Goal: Understand process/instructions: Learn how to perform a task or action

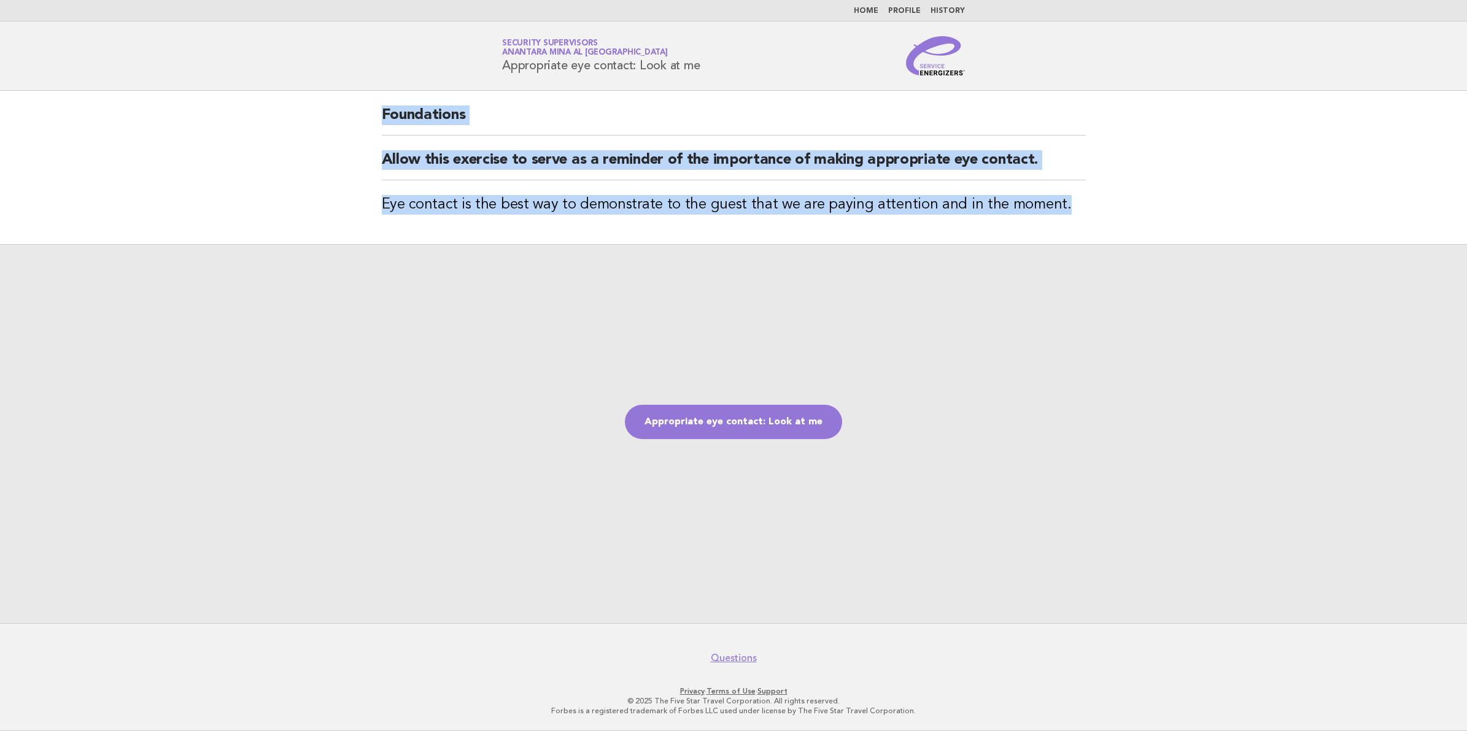
drag, startPoint x: 384, startPoint y: 117, endPoint x: 1114, endPoint y: 218, distance: 737.2
click at [1114, 218] on main "Foundations Allow this exercise to serve as a reminder of the importance of mak…" at bounding box center [733, 357] width 1467 height 533
drag, startPoint x: 1114, startPoint y: 218, endPoint x: 1042, endPoint y: 200, distance: 74.6
copy div "Foundations Allow this exercise to serve as a reminder of the importance of mak…"
click at [774, 419] on link "Appropriate eye contact: Look at me" at bounding box center [733, 422] width 217 height 34
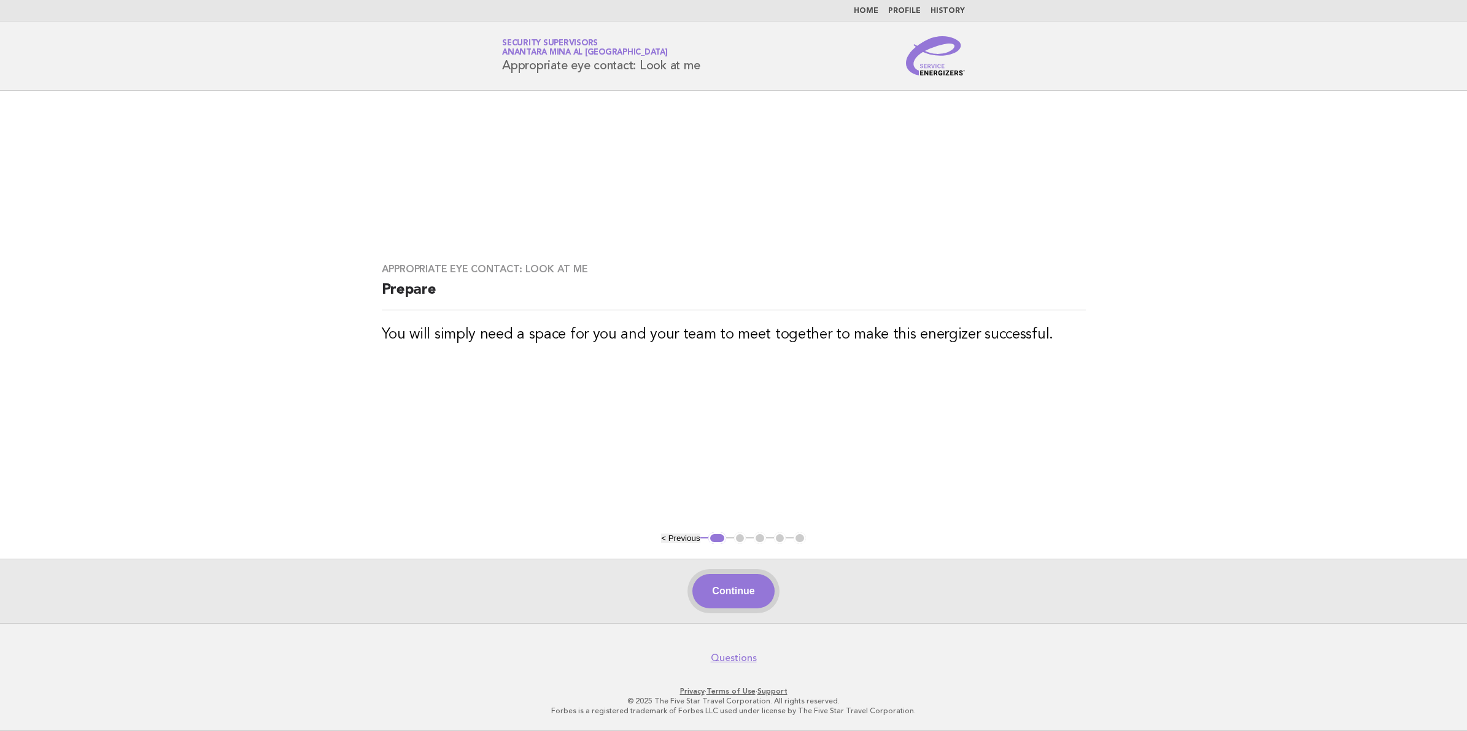
click at [728, 589] on button "Continue" at bounding box center [733, 591] width 82 height 34
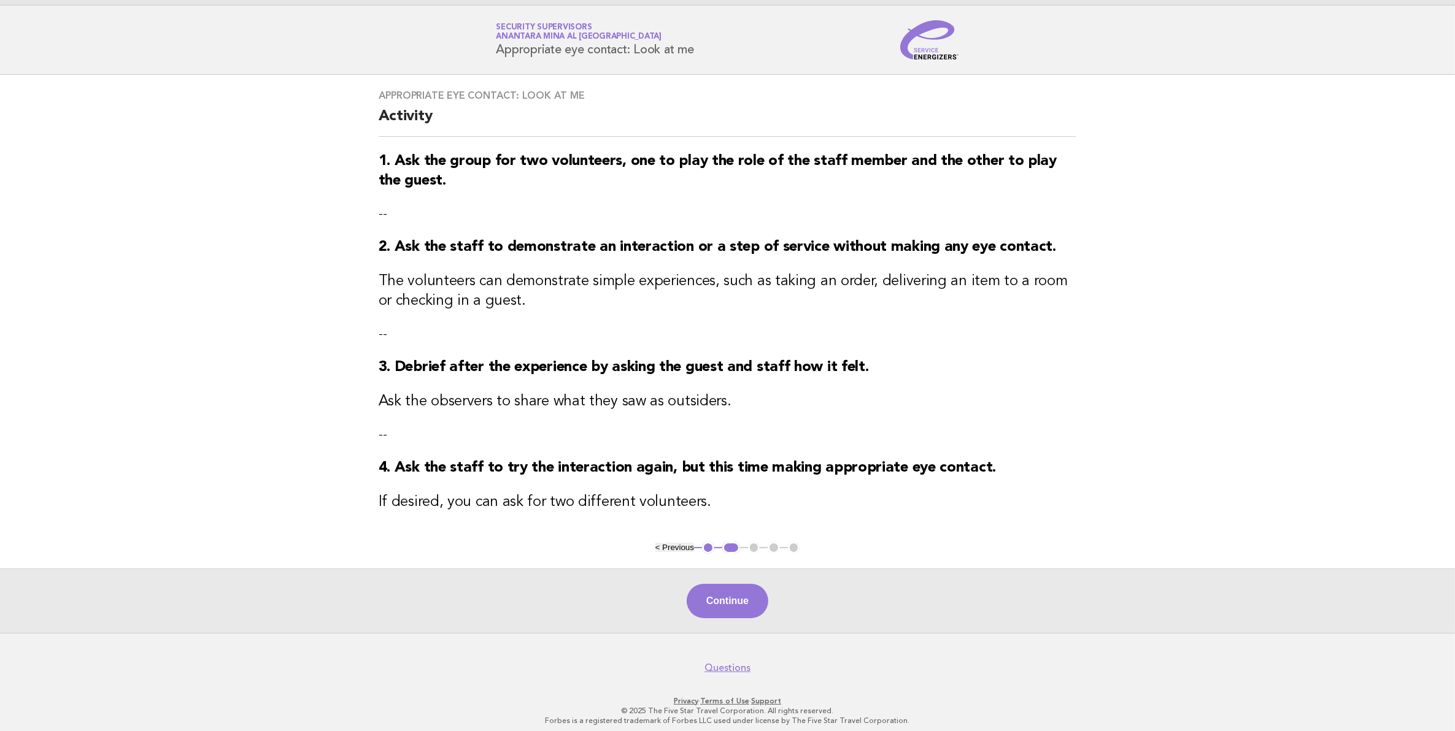
scroll to position [29, 0]
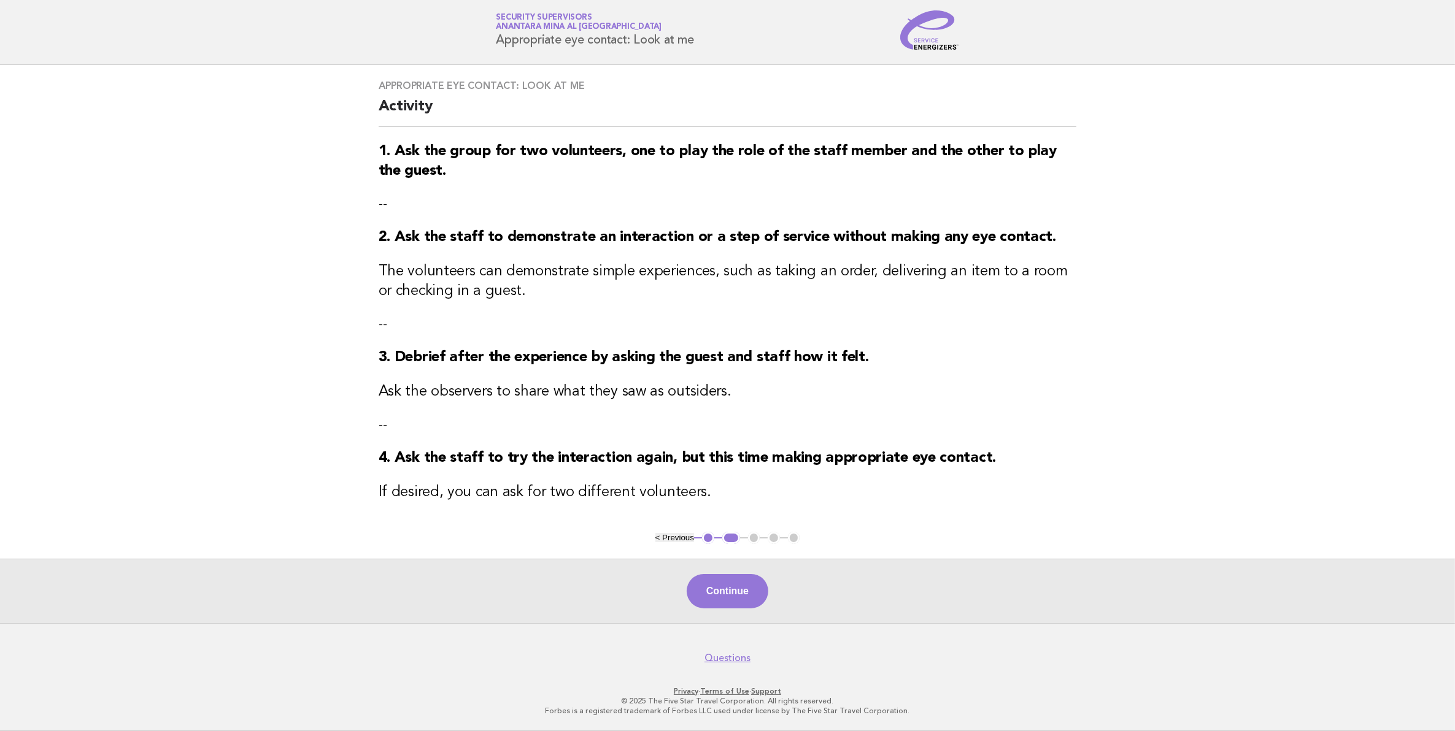
click at [700, 498] on h3 "If desired, you can ask for two different volunteers." at bounding box center [728, 493] width 698 height 20
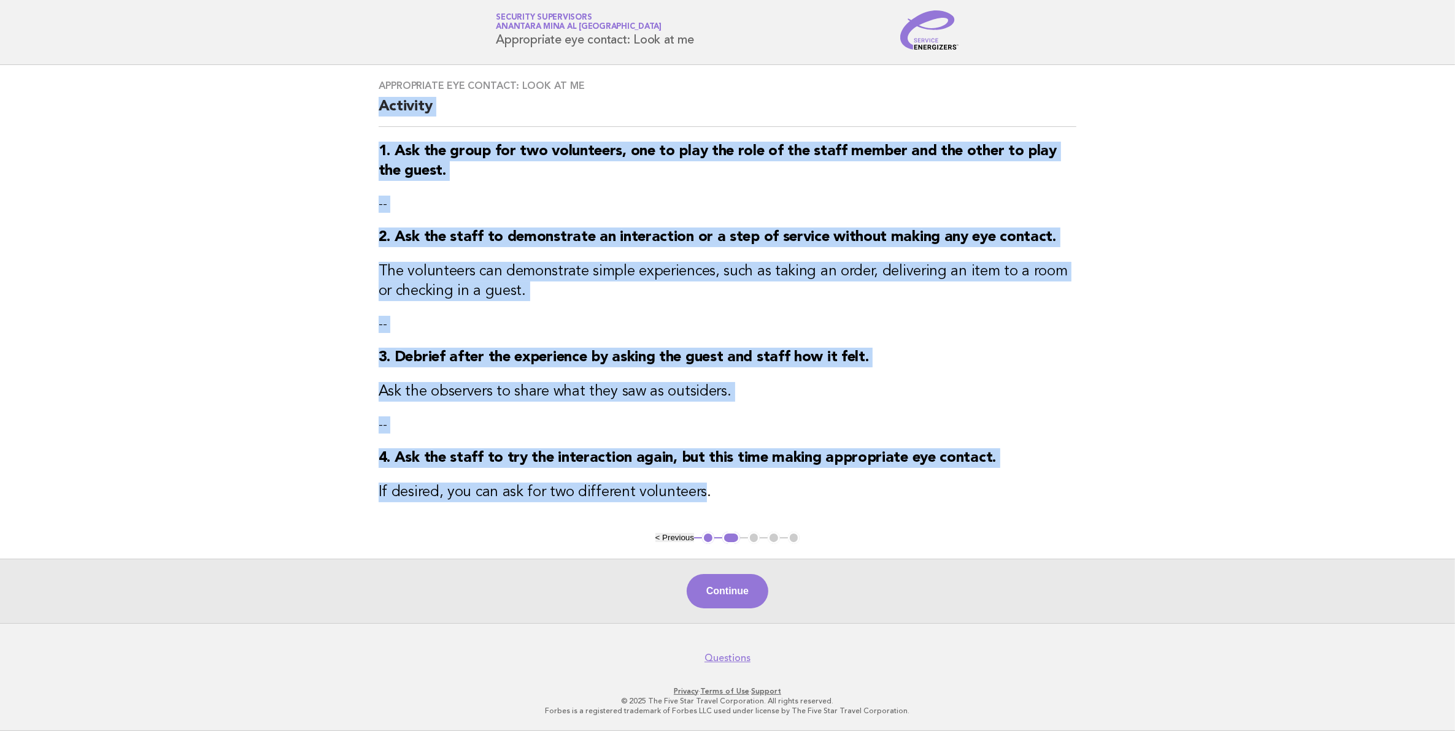
drag, startPoint x: 695, startPoint y: 495, endPoint x: 366, endPoint y: 112, distance: 504.4
click at [366, 112] on div "Appropriate eye contact: Look at me Activity 1. Ask the group for two volunteer…" at bounding box center [728, 298] width 728 height 467
copy div "Activity 1. Ask the group for two volunteers, one to play the role of the staff…"
click at [744, 601] on button "Continue" at bounding box center [728, 591] width 82 height 34
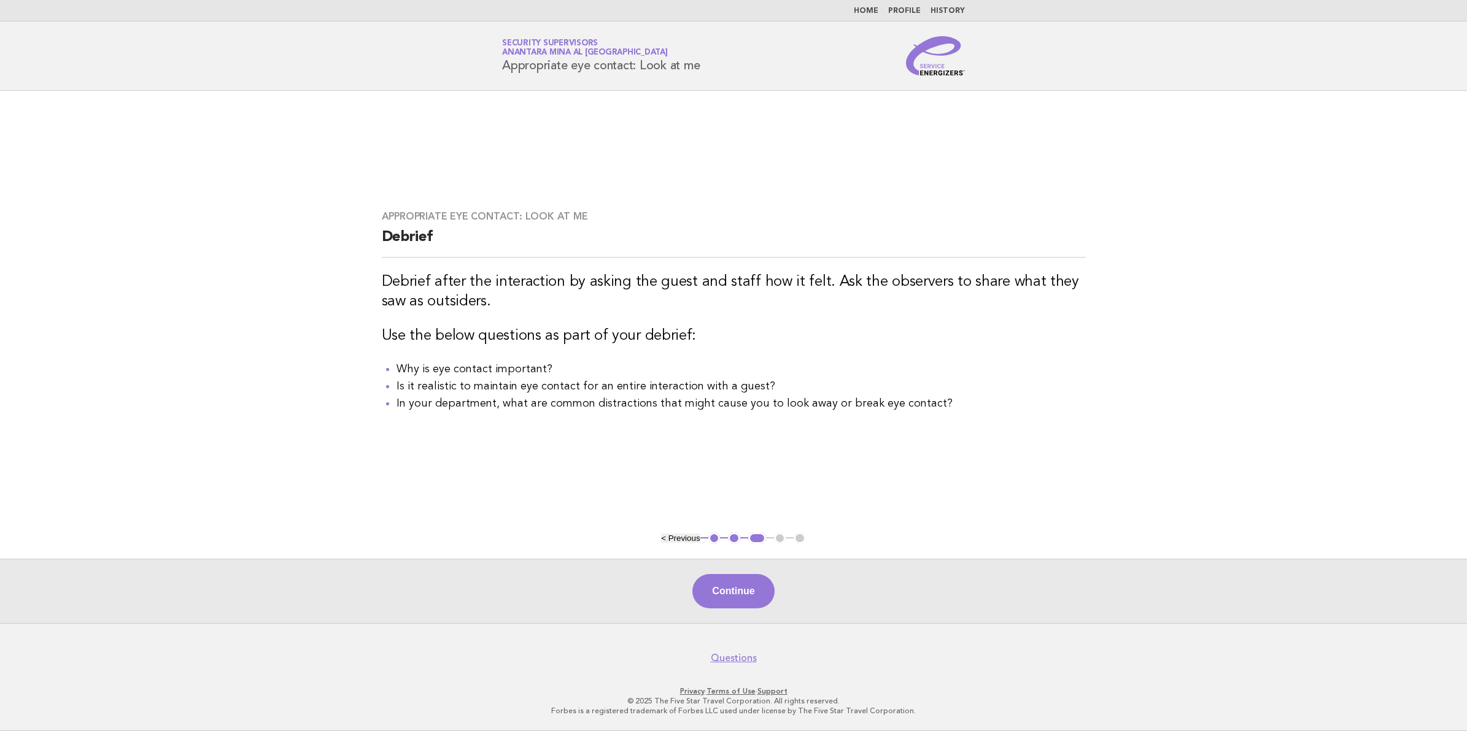
click at [737, 596] on button "Continue" at bounding box center [733, 591] width 82 height 34
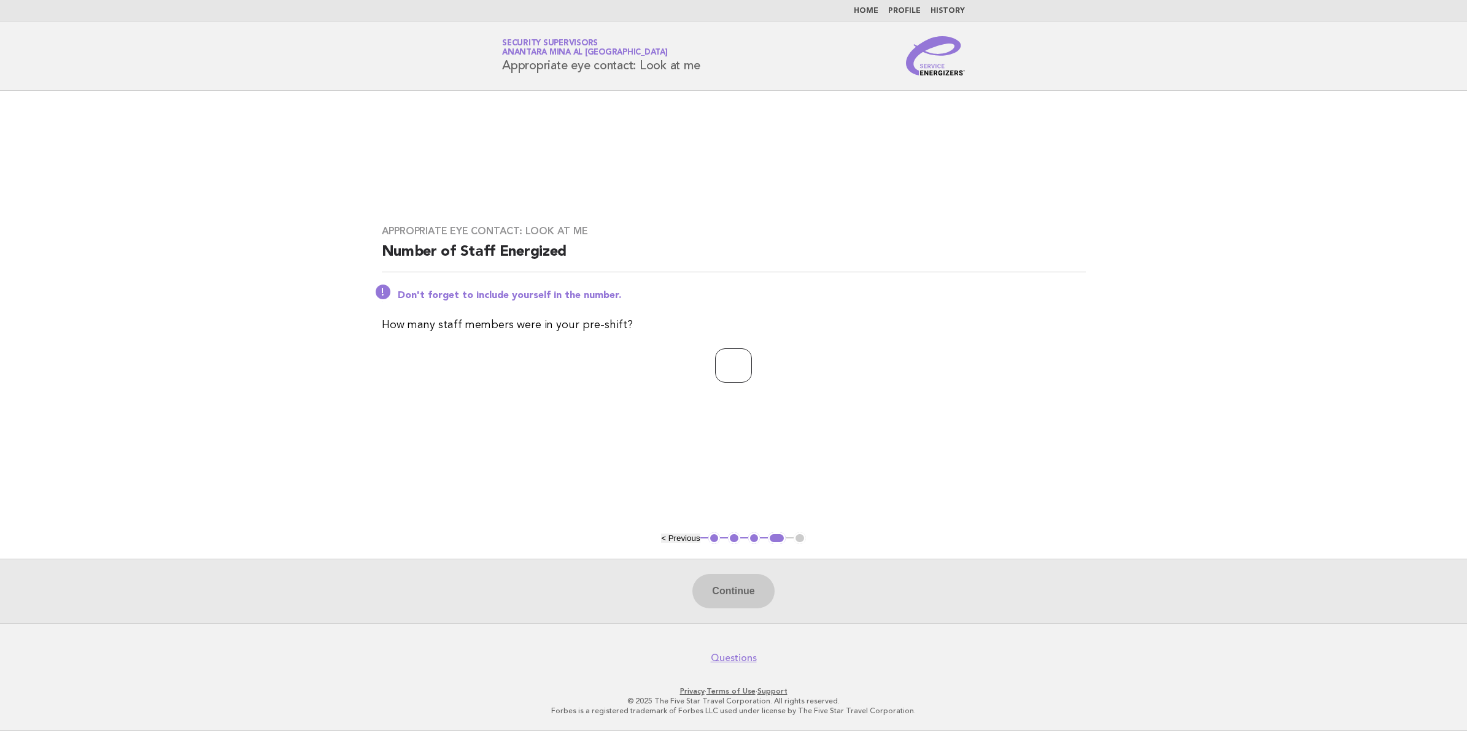
click at [725, 365] on input "number" at bounding box center [733, 366] width 37 height 34
type input "*"
type input "**"
click at [759, 566] on div "Continue" at bounding box center [733, 591] width 1467 height 64
click at [750, 577] on button "Continue" at bounding box center [733, 591] width 82 height 34
